Goal: Information Seeking & Learning: Learn about a topic

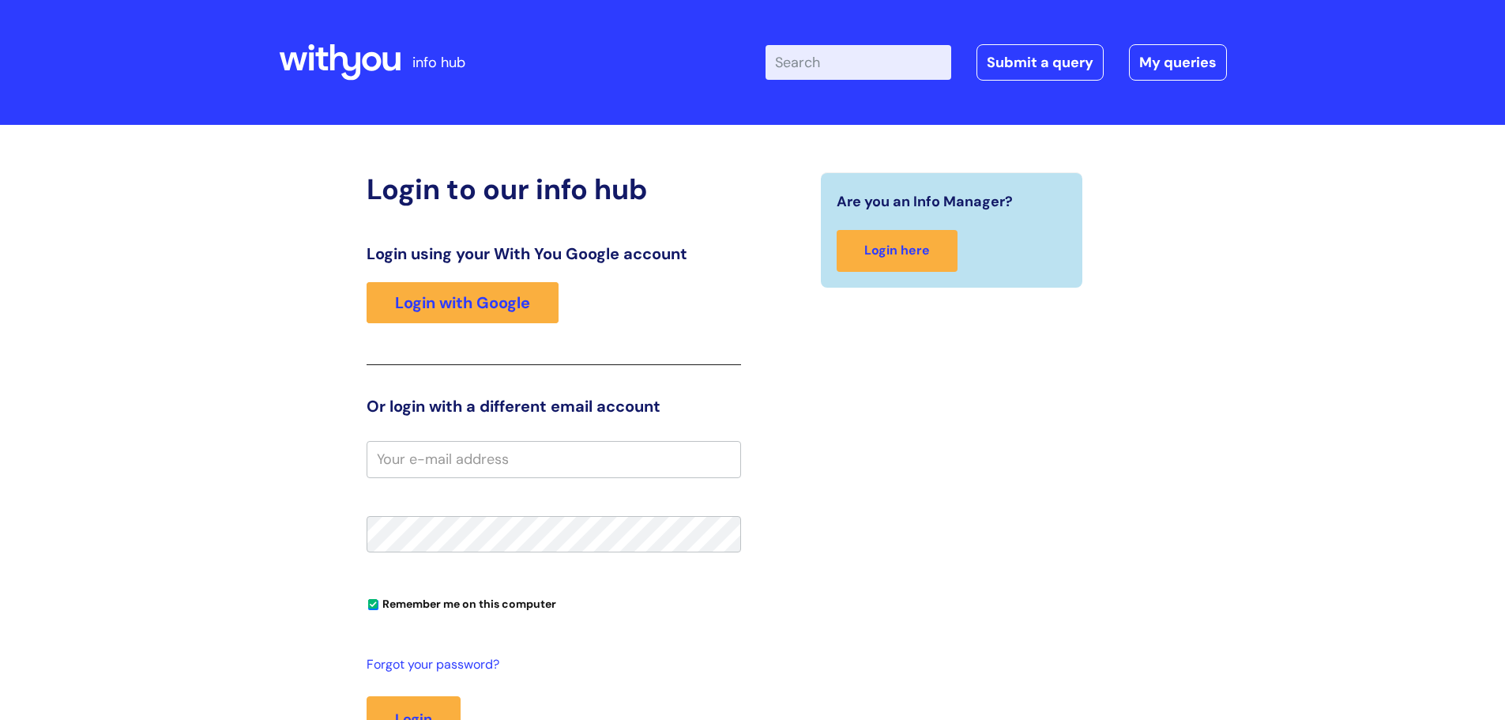
click at [287, 59] on icon at bounding box center [340, 62] width 122 height 38
click at [500, 301] on link "Login with Google" at bounding box center [463, 302] width 192 height 41
click at [488, 289] on link "Login with Google" at bounding box center [463, 302] width 192 height 41
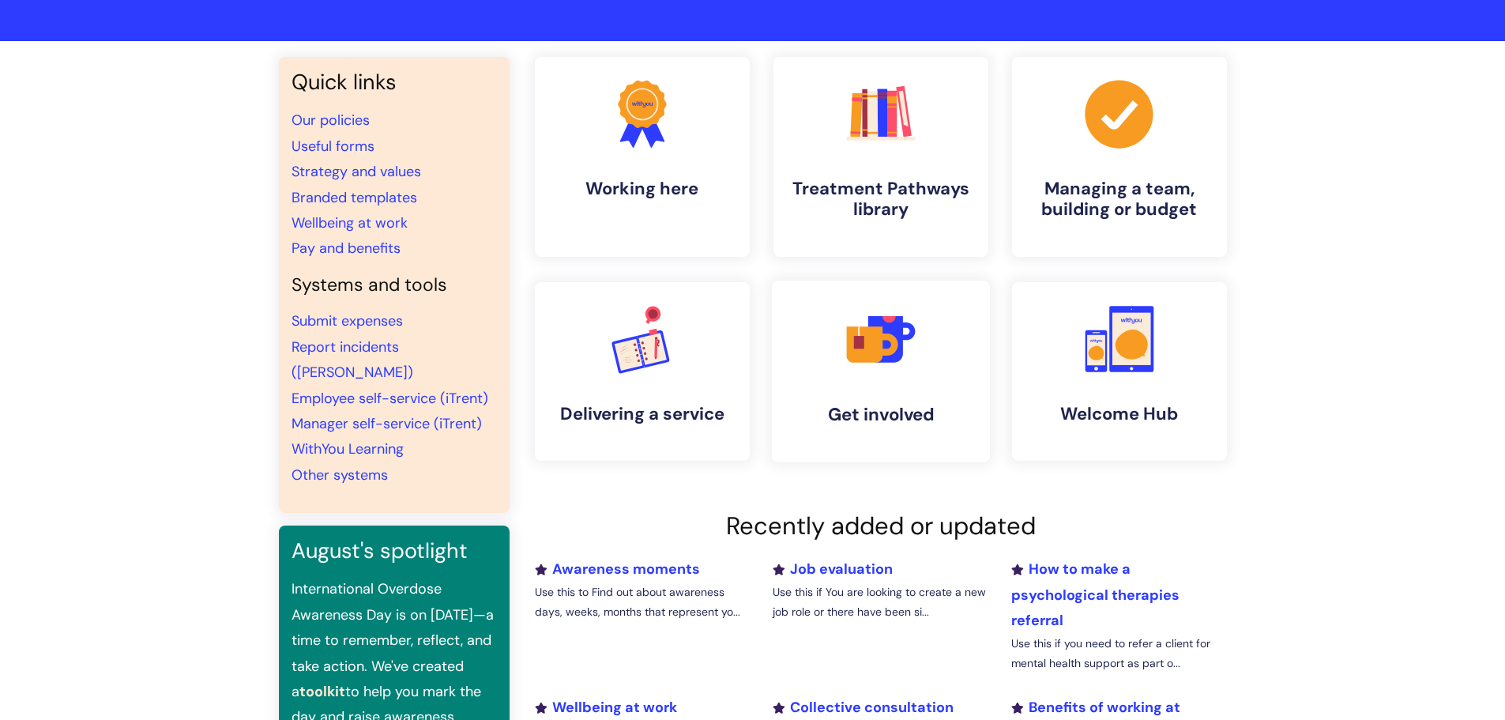
scroll to position [158, 0]
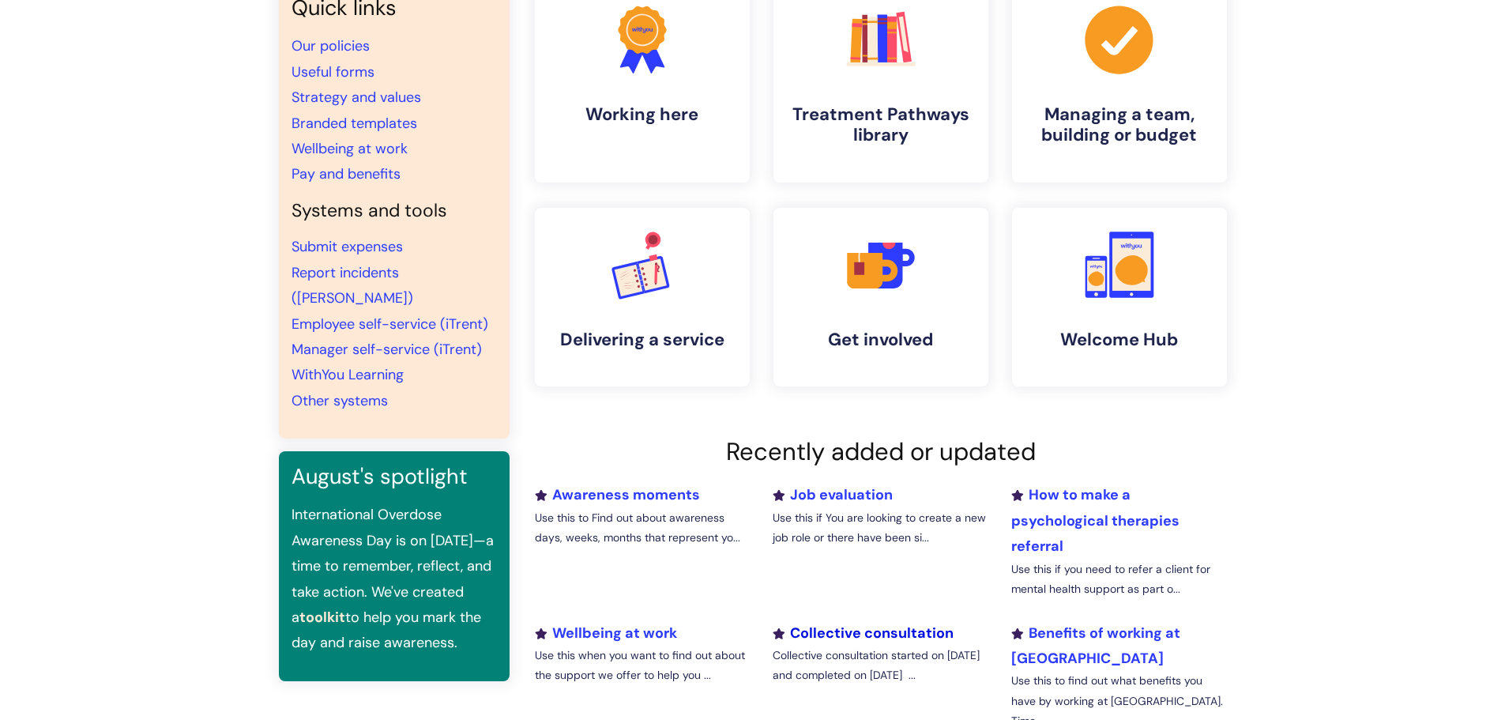
click at [931, 630] on link "Collective consultation" at bounding box center [863, 632] width 181 height 19
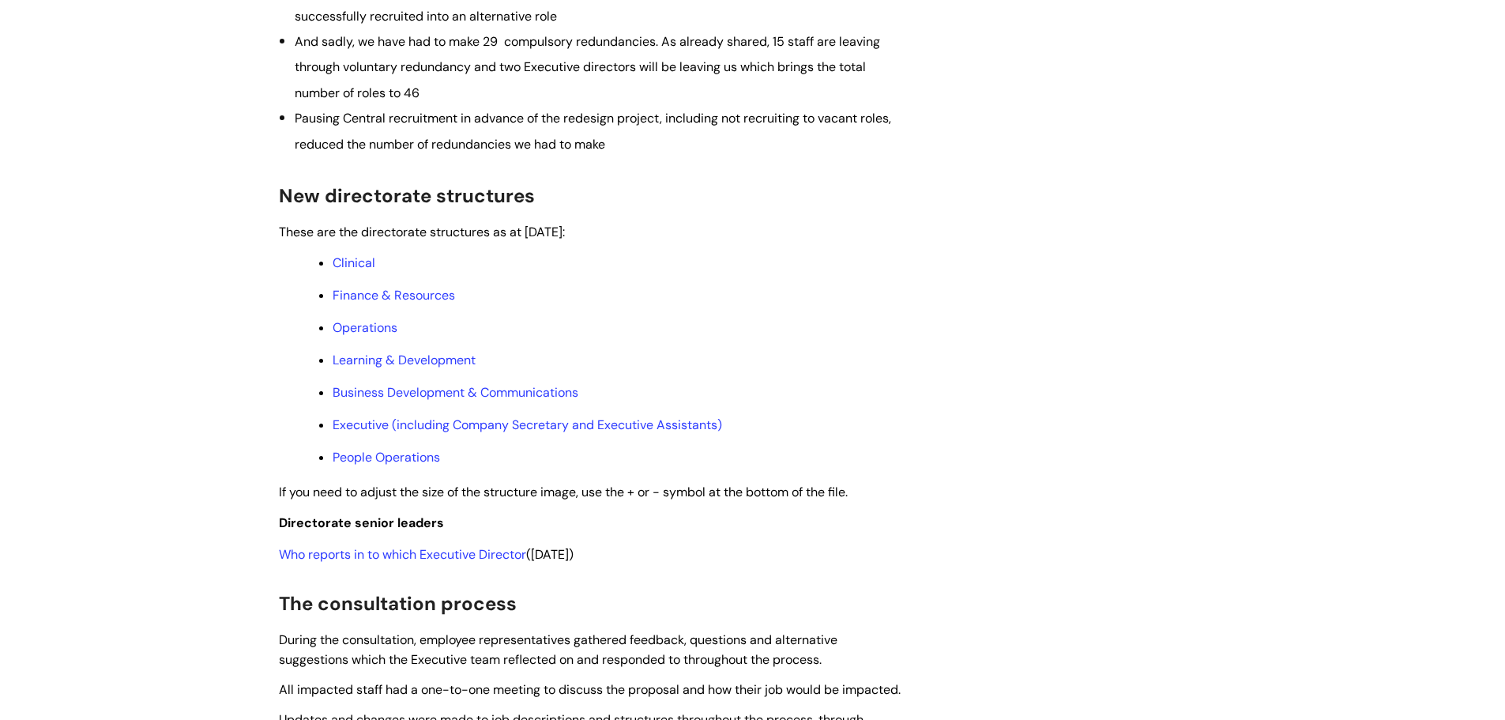
scroll to position [711, 0]
